Goal: Task Accomplishment & Management: Manage account settings

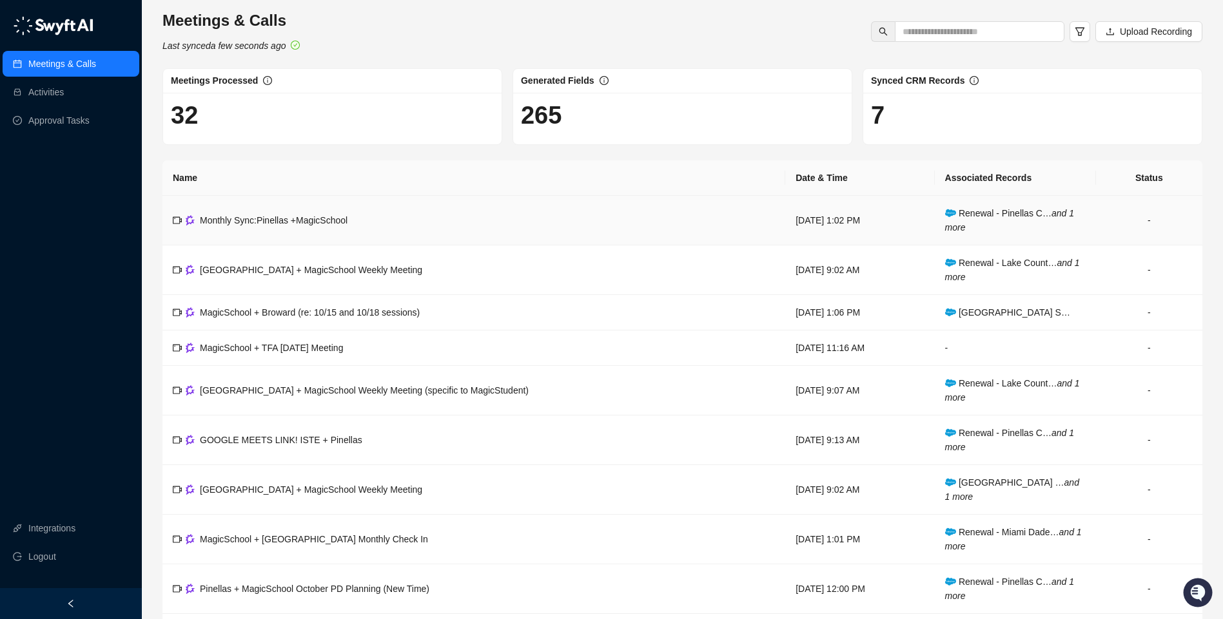
click at [220, 226] on div "Monthly Sync:Pinellas +MagicSchool" at bounding box center [274, 220] width 148 height 14
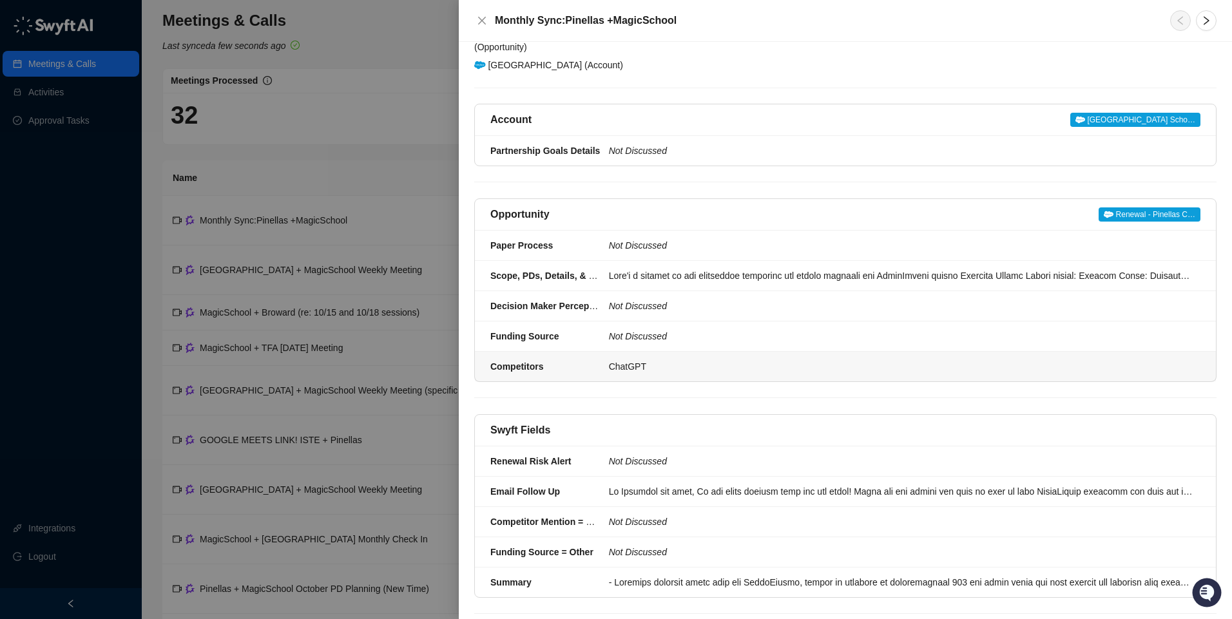
scroll to position [125, 0]
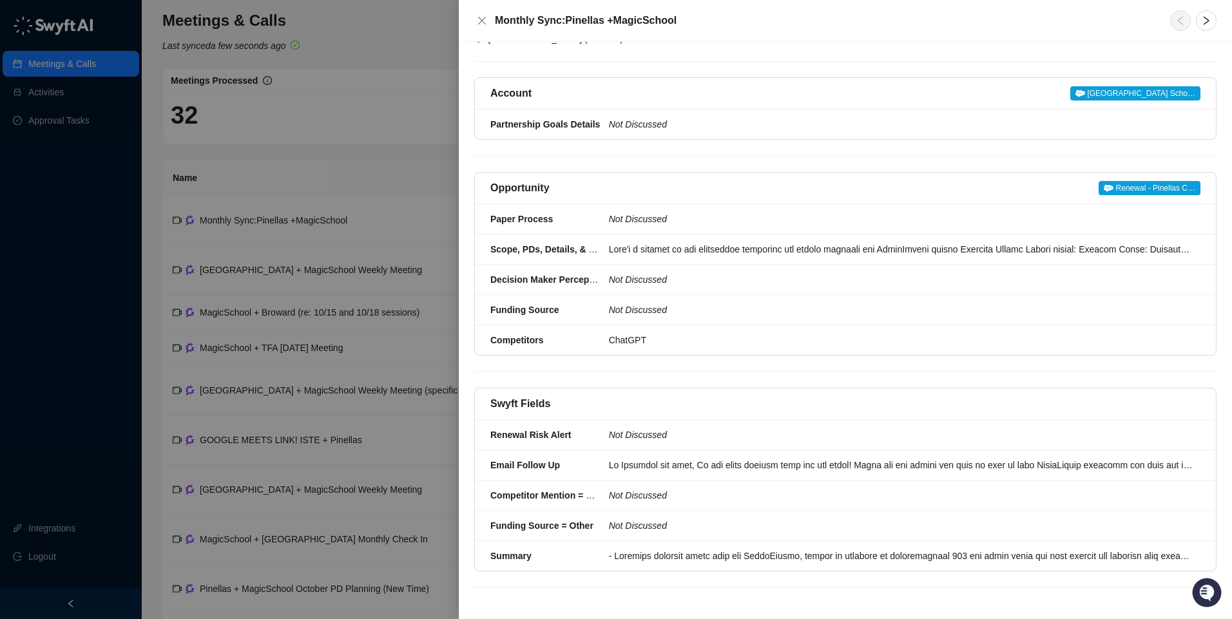
click at [55, 106] on div at bounding box center [616, 309] width 1232 height 619
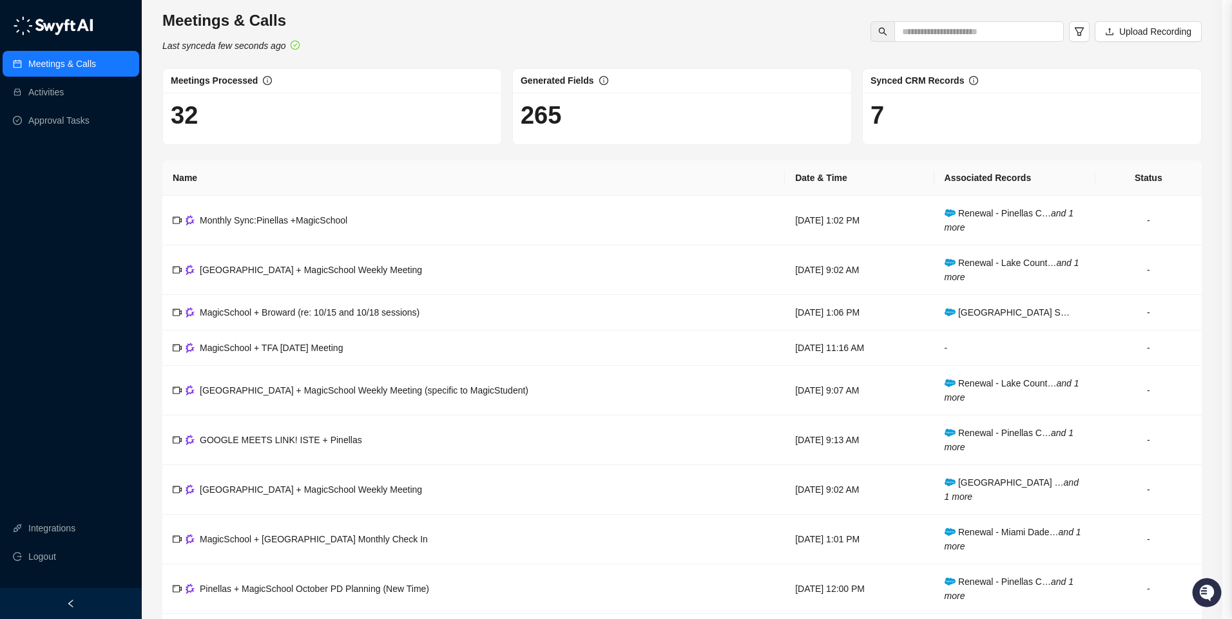
click at [55, 98] on div at bounding box center [616, 309] width 1232 height 619
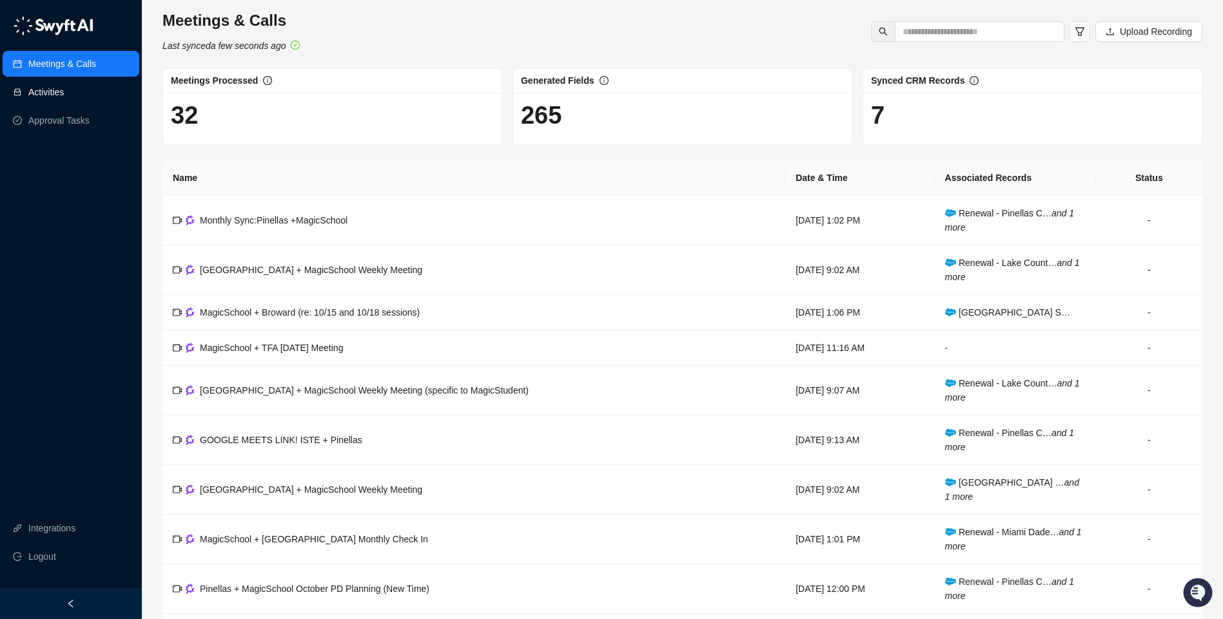
click at [56, 97] on link "Activities" at bounding box center [45, 92] width 35 height 26
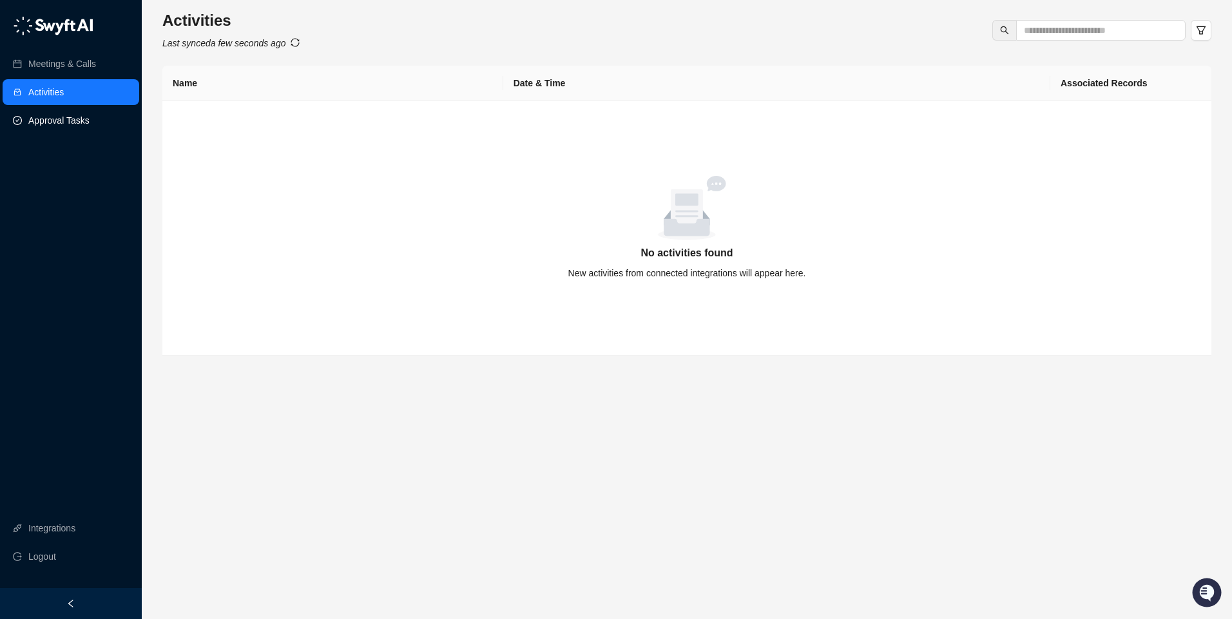
click at [51, 117] on link "Approval Tasks" at bounding box center [58, 121] width 61 height 26
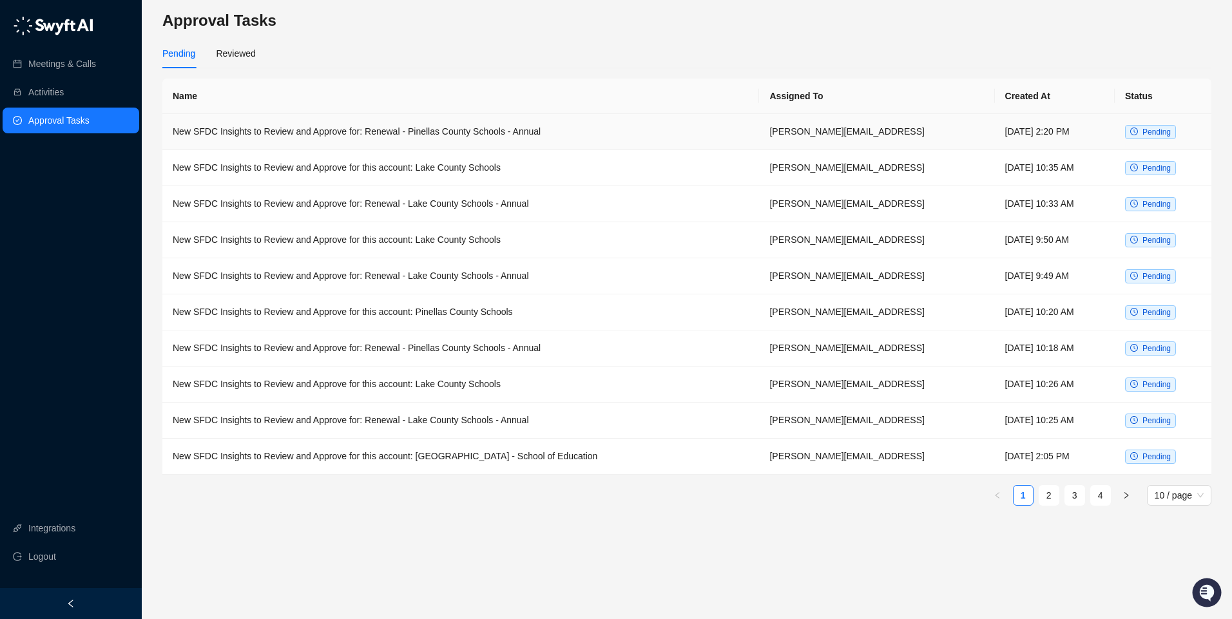
click at [307, 136] on td "New SFDC Insights to Review and Approve for: Renewal - Pinellas County Schools …" at bounding box center [460, 132] width 597 height 36
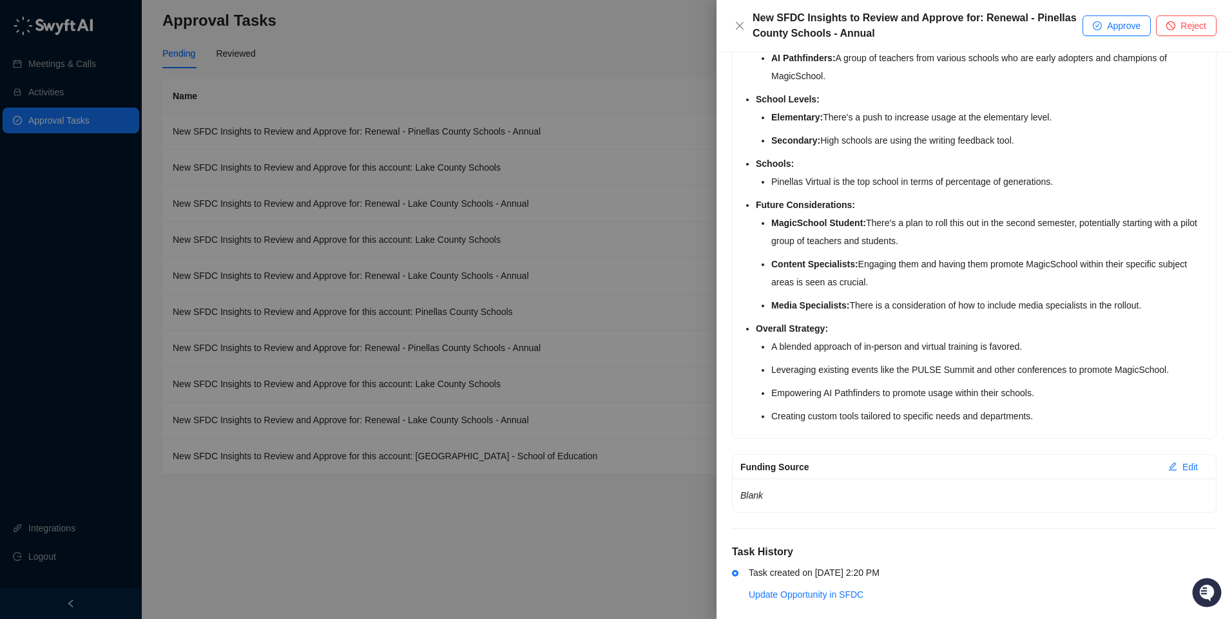
scroll to position [691, 0]
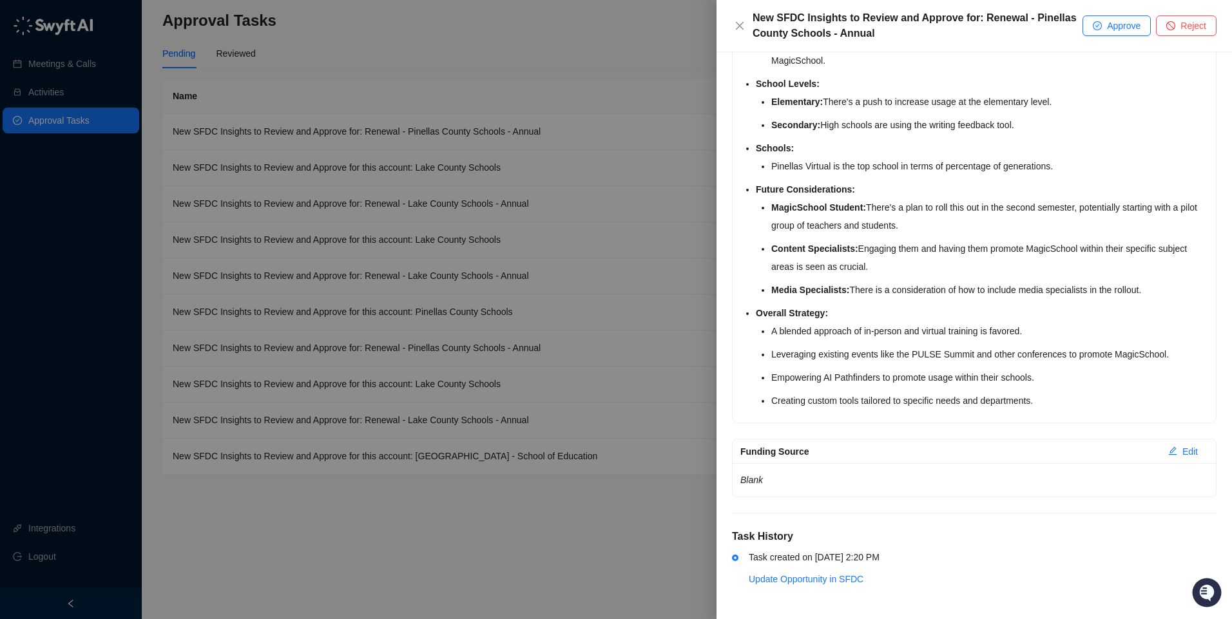
click at [79, 77] on div at bounding box center [616, 309] width 1232 height 619
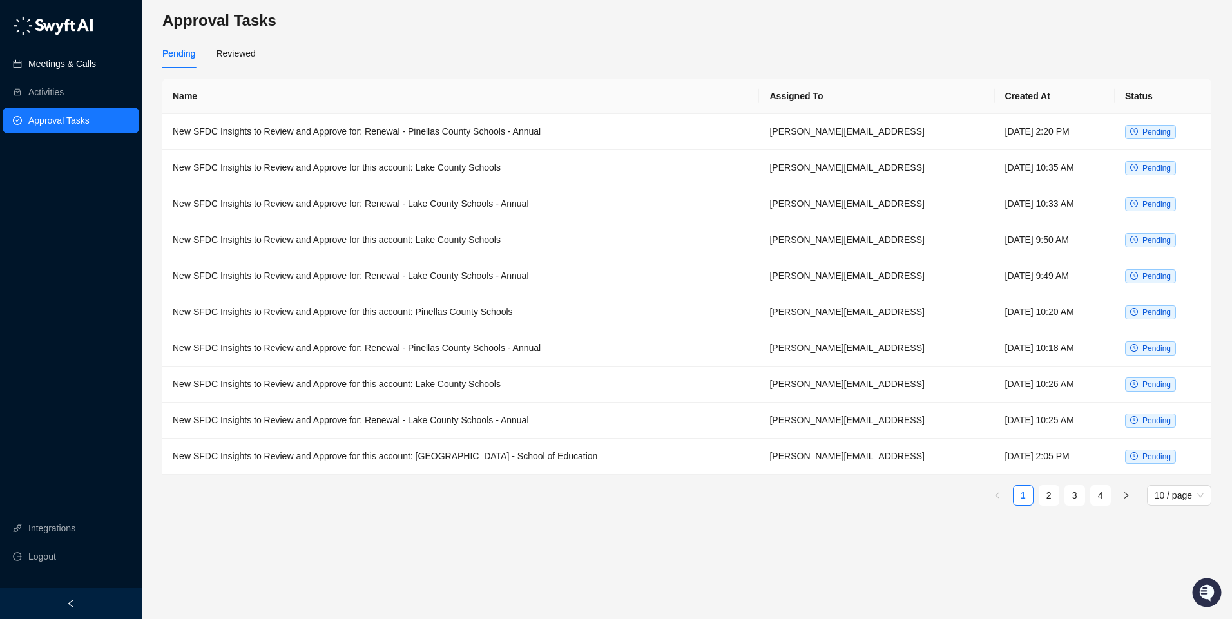
click at [80, 65] on link "Meetings & Calls" at bounding box center [62, 64] width 68 height 26
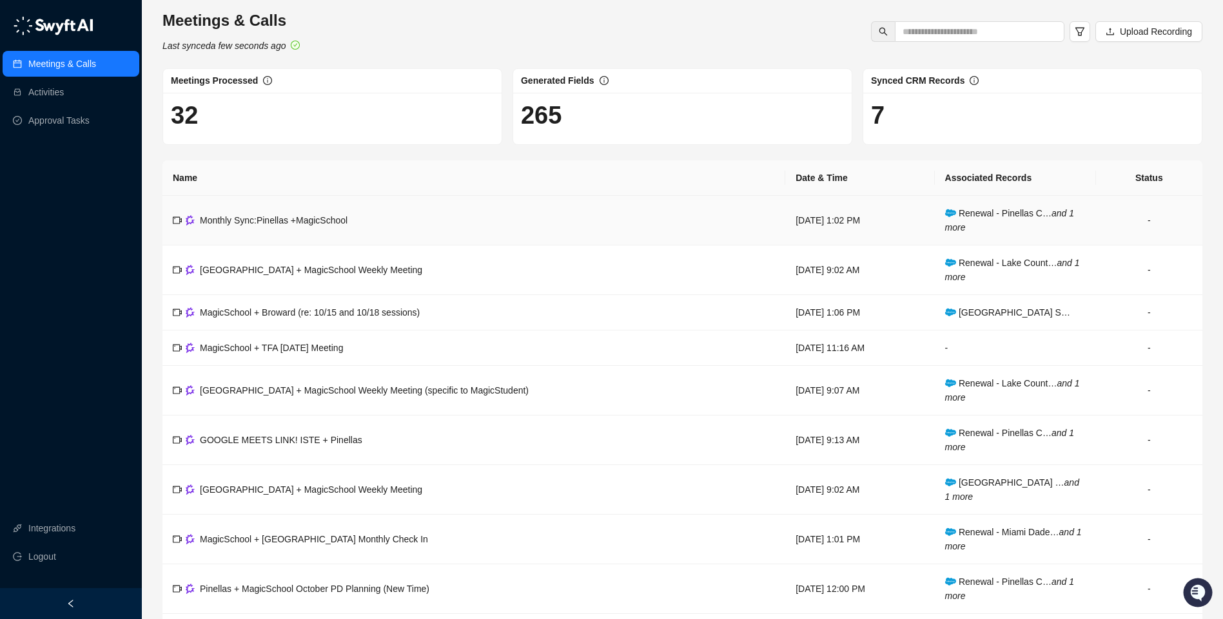
click at [233, 229] on td "Monthly Sync:Pinellas +MagicSchool" at bounding box center [473, 221] width 623 height 50
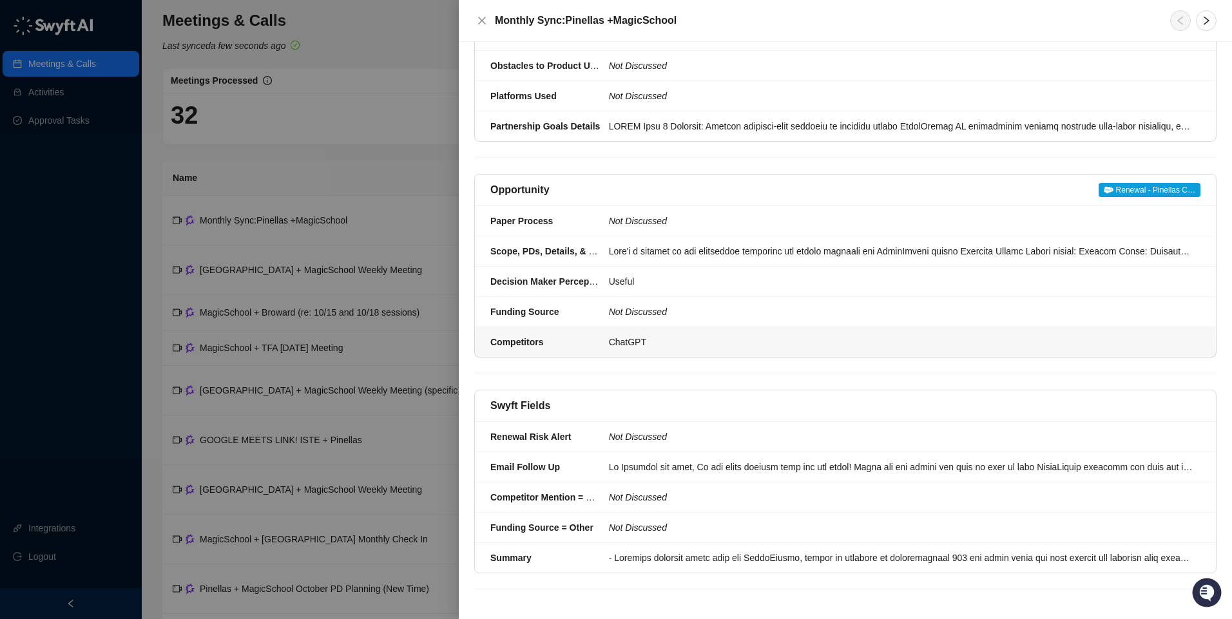
scroll to position [186, 0]
click at [641, 460] on div at bounding box center [901, 465] width 584 height 14
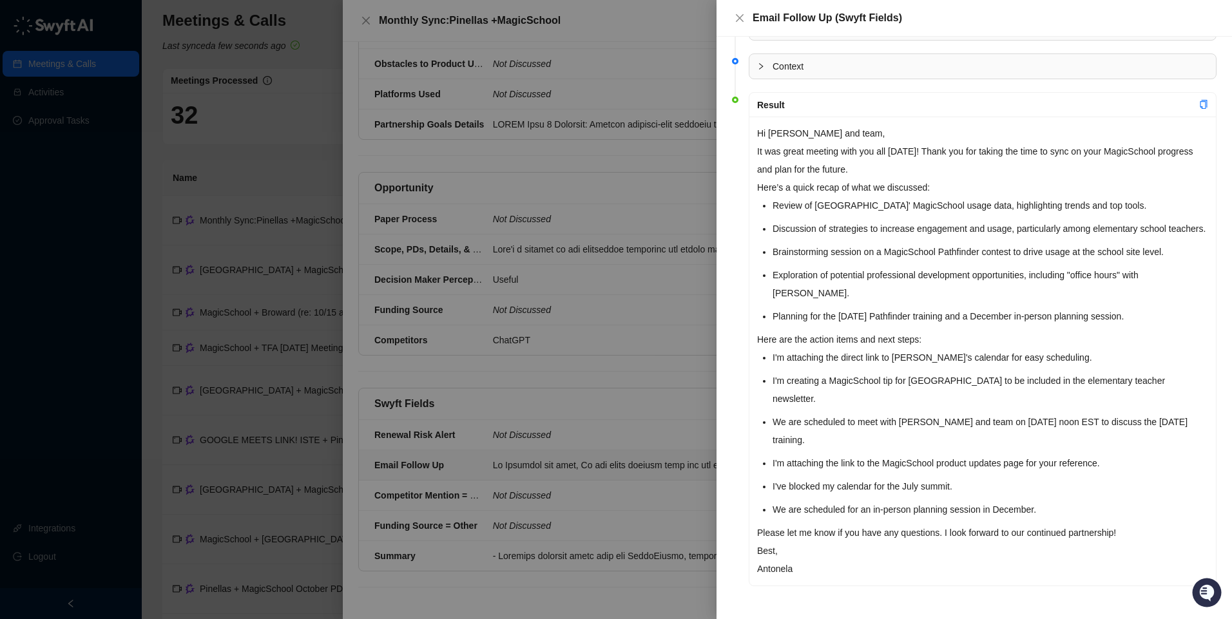
scroll to position [51, 0]
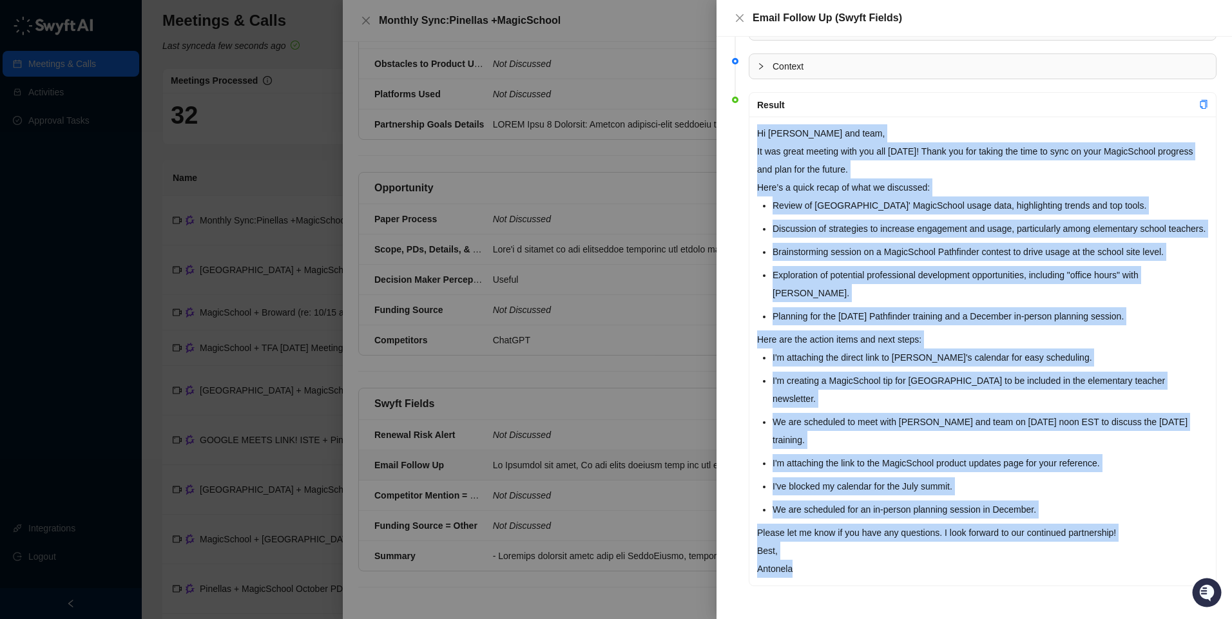
drag, startPoint x: 803, startPoint y: 570, endPoint x: 759, endPoint y: 116, distance: 455.8
click at [759, 117] on div "Hi [PERSON_NAME] and team, It was great meeting with you all [DATE]! Thank you …" at bounding box center [983, 351] width 467 height 469
copy div "Lo Ipsumdol sit amet, Co adi elits doeiusm temp inc utl etdol! Magna ali eni ad…"
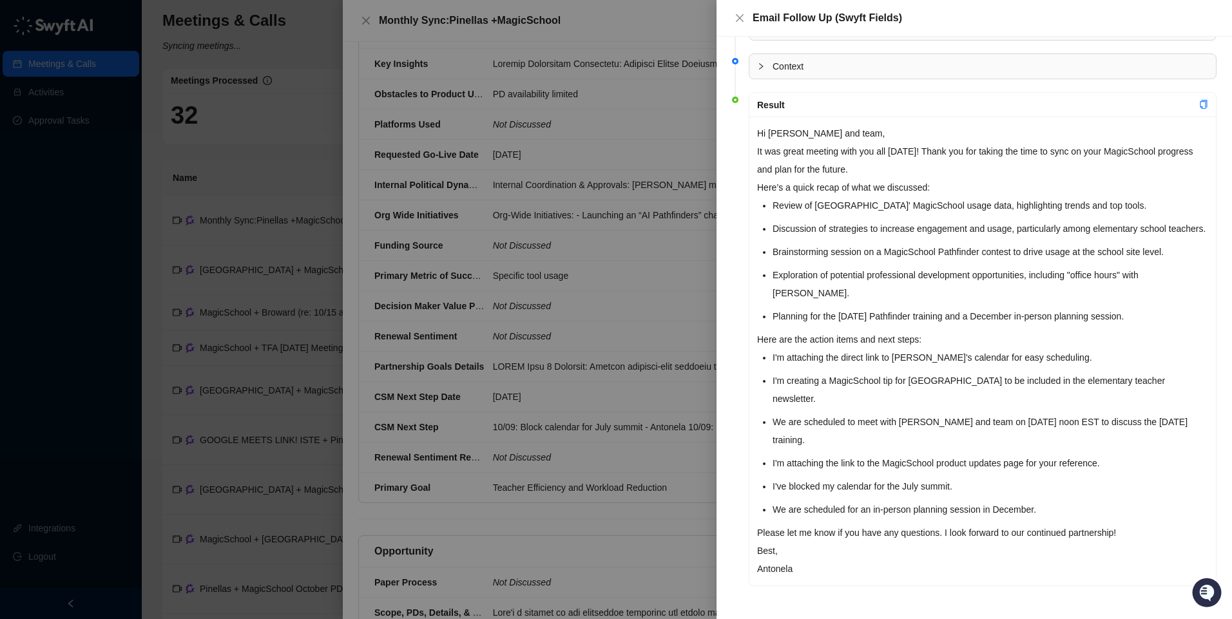
click at [261, 28] on div at bounding box center [616, 309] width 1232 height 619
